Goal: Task Accomplishment & Management: Manage account settings

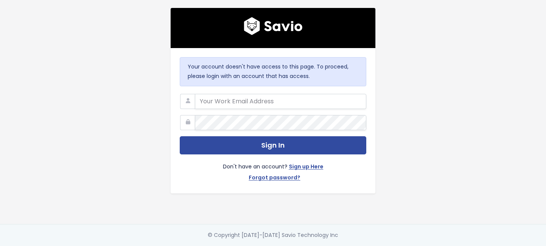
click at [353, 246] on com-1password-button at bounding box center [273, 246] width 546 height 0
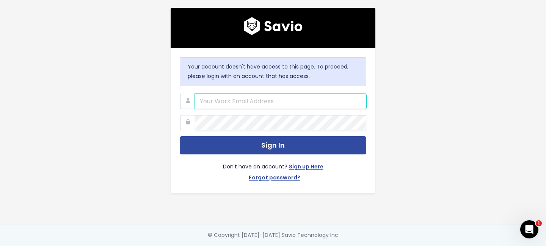
type input "support@survicate.com"
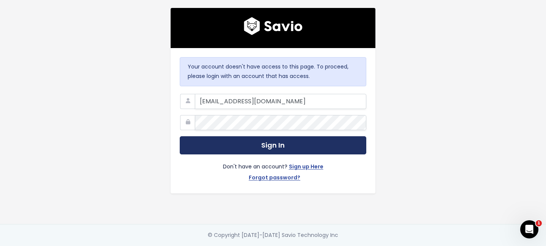
click at [234, 143] on button "Sign In" at bounding box center [273, 145] width 187 height 19
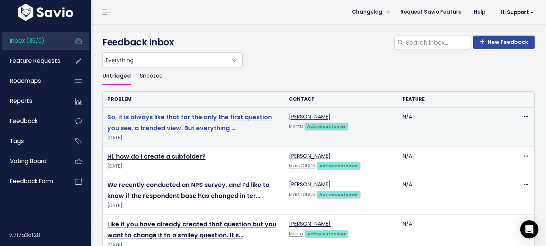
click at [191, 120] on link "So, it is always like that for the only the first question you see, a trended v…" at bounding box center [189, 123] width 165 height 20
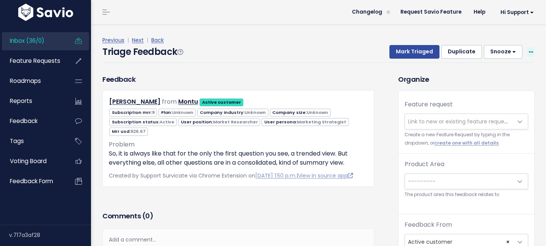
click at [532, 50] on icon at bounding box center [531, 52] width 4 height 5
click at [486, 73] on link "Edit" at bounding box center [500, 73] width 55 height 15
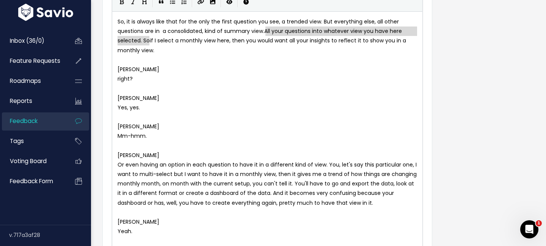
drag, startPoint x: 265, startPoint y: 31, endPoint x: 148, endPoint y: 42, distance: 118.1
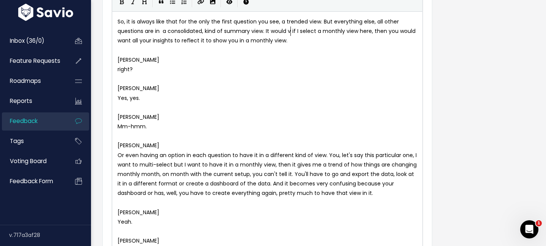
type textarea "It would ve"
type textarea "be great"
click at [386, 30] on span "So, it is always like that for the only the first question you see, a trended v…" at bounding box center [263, 31] width 291 height 27
type textarea "in the very first graph in the Analu"
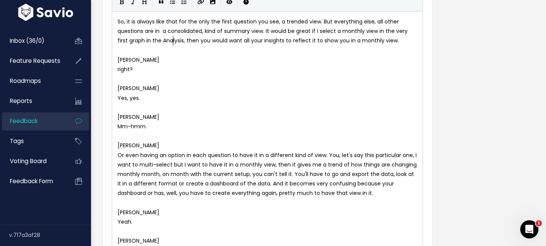
scroll to position [3, 11]
type textarea "ysis tab"
drag, startPoint x: 200, startPoint y: 42, endPoint x: 225, endPoint y: 42, distance: 25.4
type textarea "I"
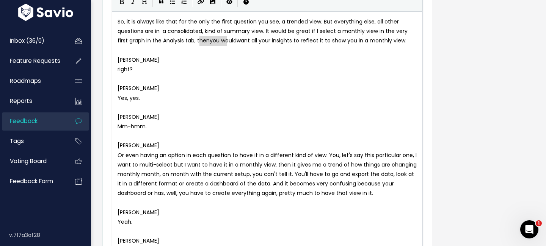
scroll to position [3, 1]
click at [229, 42] on span "So, it is always like that for the only the first question you see, a trended v…" at bounding box center [264, 31] width 292 height 27
type textarea "my"
click at [254, 41] on span "So, it is always like that for the only the first question you see, a trended v…" at bounding box center [264, 31] width 292 height 27
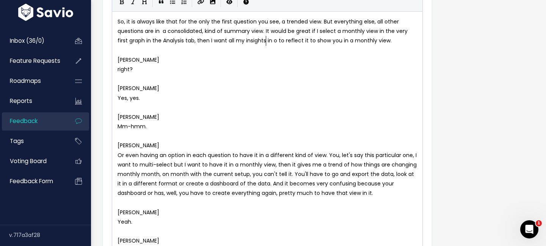
type textarea "in oy"
type textarea "ther u"
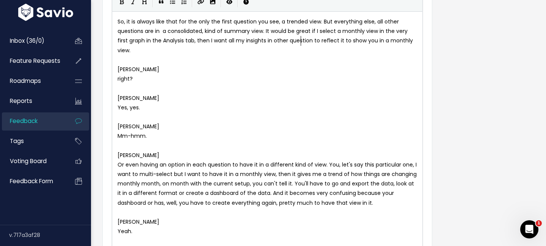
type textarea "questions"
click at [310, 43] on span "So, it is always like that for the only the first question you see, a trended v…" at bounding box center [267, 36] width 299 height 36
type textarea "be"
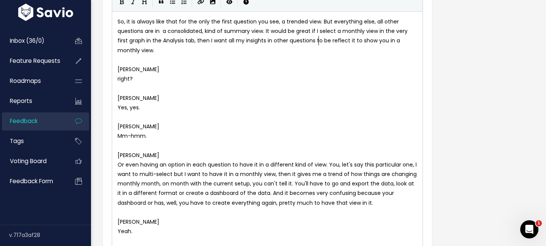
click at [337, 42] on span "So, it is always like that for the only the first question you see, a trended v…" at bounding box center [264, 36] width 292 height 36
type textarea "ed"
type textarea "it to show you"
drag, startPoint x: 344, startPoint y: 42, endPoint x: 381, endPoint y: 42, distance: 37.2
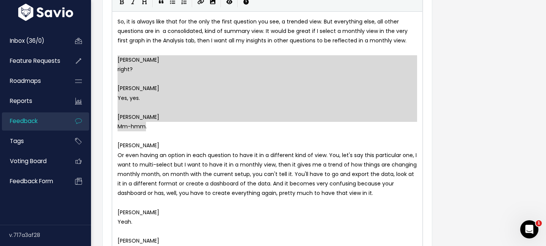
type textarea "Natallia Astrouskaya right? Swetha Srivatsan Yes, yes. Natallia Astrouskaya Mm-…"
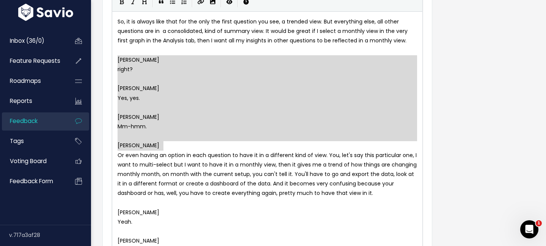
drag, startPoint x: 118, startPoint y: 59, endPoint x: 166, endPoint y: 150, distance: 103.6
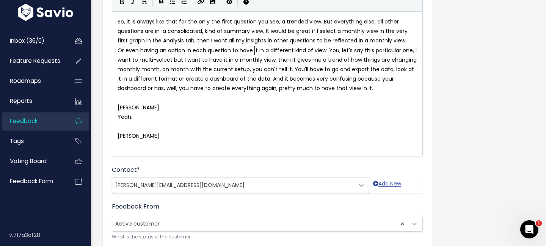
click at [254, 52] on span "Or even having an option in each question to have it in a different kind of vie…" at bounding box center [268, 70] width 301 height 46
type textarea "it"
type textarea "this particular one,"
drag, startPoint x: 360, startPoint y: 51, endPoint x: 407, endPoint y: 49, distance: 47.0
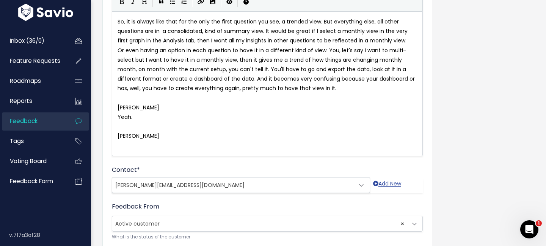
click at [379, 50] on span "Or even having an option in each question to have it in a different kind of vie…" at bounding box center [267, 70] width 299 height 46
type textarea "to"
drag, startPoint x: 118, startPoint y: 61, endPoint x: 164, endPoint y: 58, distance: 46.3
type textarea "question to see"
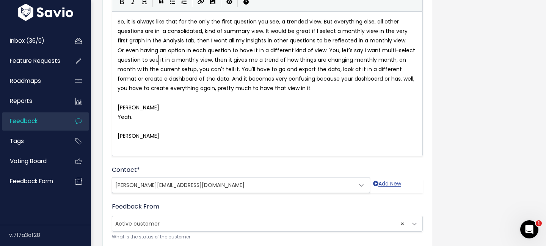
click at [382, 60] on span "Or even having an option in each question to have it in a different kind of vie…" at bounding box center [267, 70] width 299 height 46
type textarea "month"
type textarea "on month"
drag, startPoint x: 375, startPoint y: 60, endPoint x: 405, endPoint y: 60, distance: 29.6
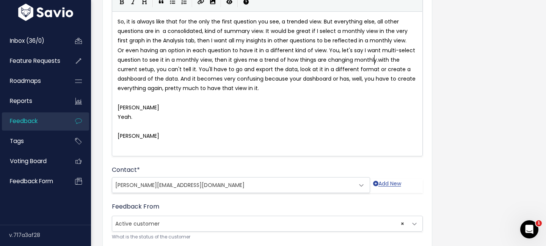
type textarea "."
type textarea "W"
type textarea "your dashboard or has, well,"
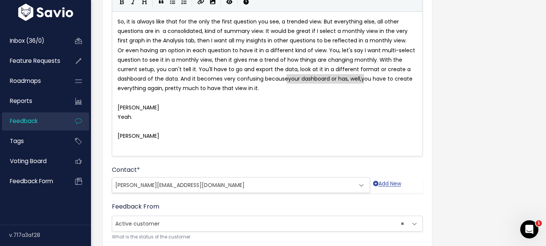
drag, startPoint x: 287, startPoint y: 80, endPoint x: 364, endPoint y: 80, distance: 77.3
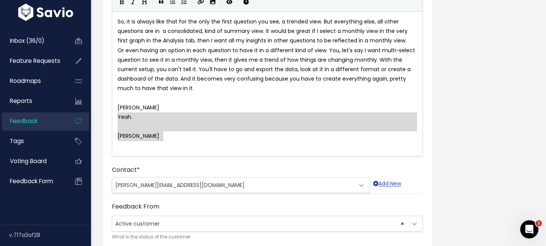
type textarea "Natallia Astrouskaya Yeah. Swetha Srivatsan"
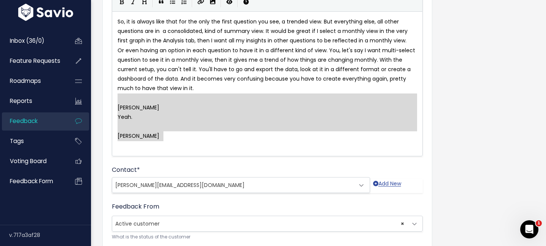
drag, startPoint x: 175, startPoint y: 140, endPoint x: 117, endPoint y: 102, distance: 69.6
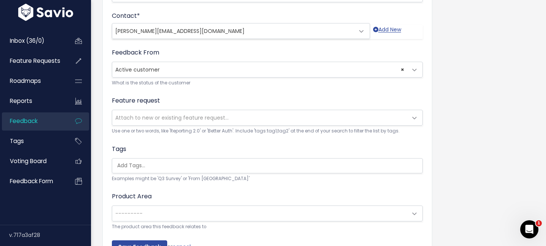
scroll to position [266, 0]
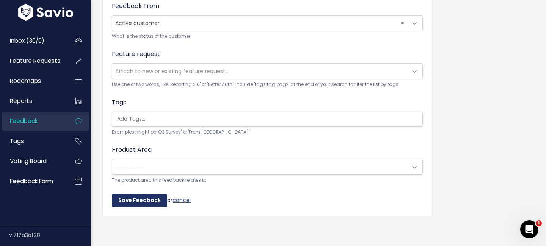
click at [129, 200] on input "Save Feedback" at bounding box center [139, 201] width 55 height 14
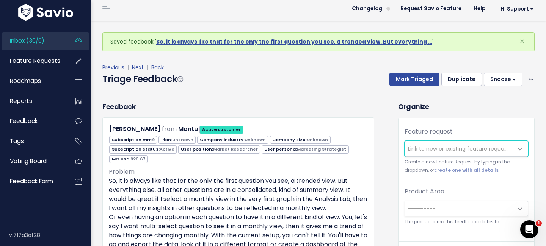
scroll to position [7, 0]
